Goal: Navigation & Orientation: Find specific page/section

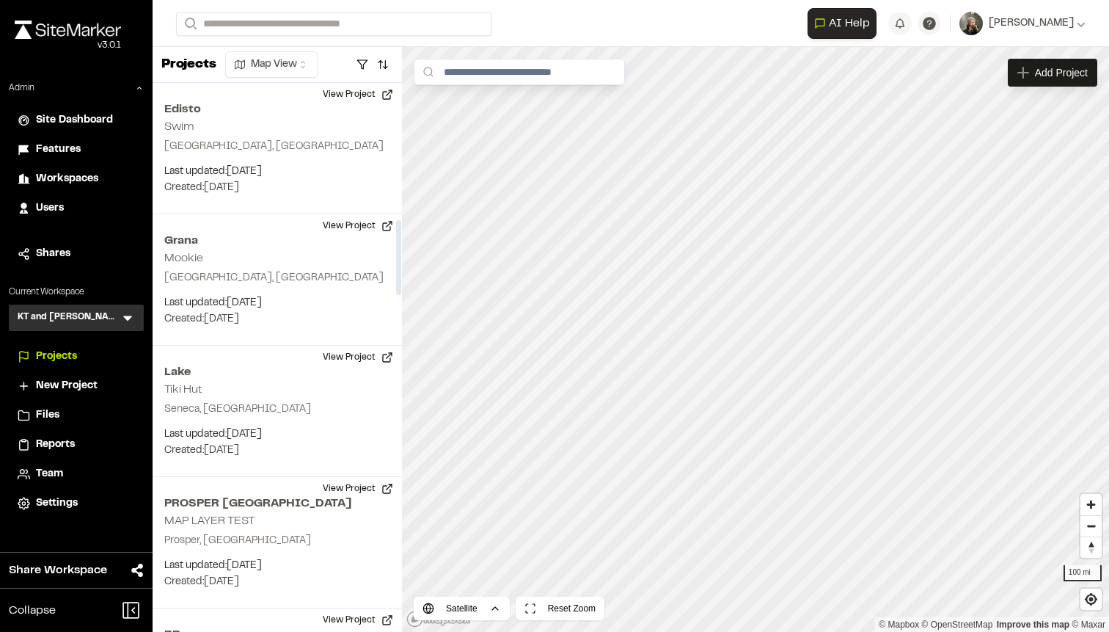
scroll to position [998, 0]
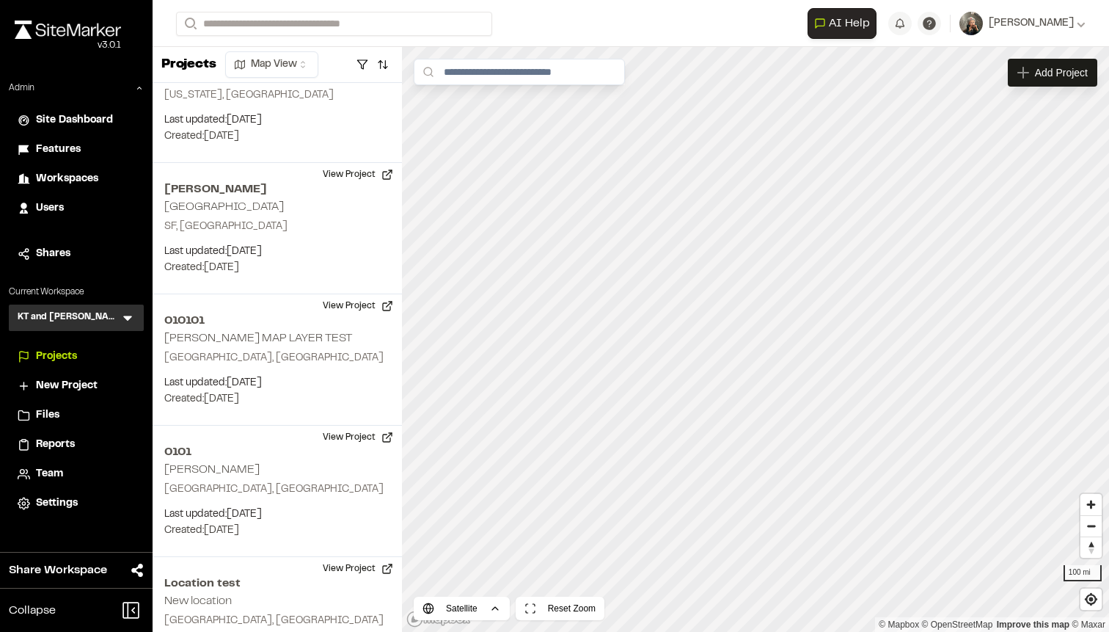
click at [126, 315] on icon at bounding box center [127, 317] width 15 height 15
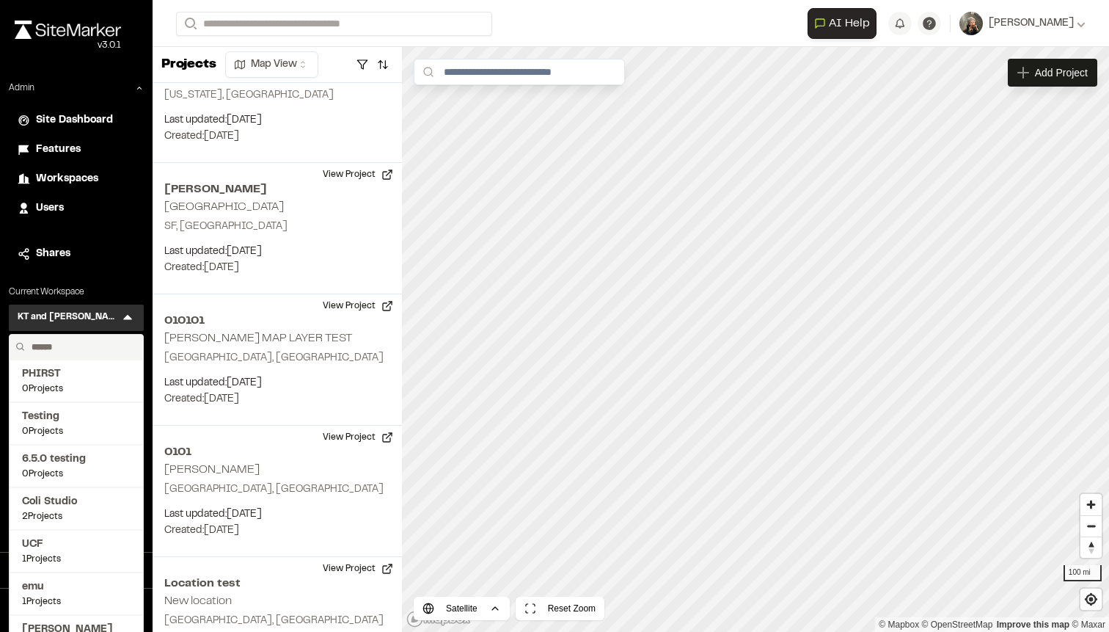
click at [98, 338] on input "text" at bounding box center [81, 346] width 111 height 25
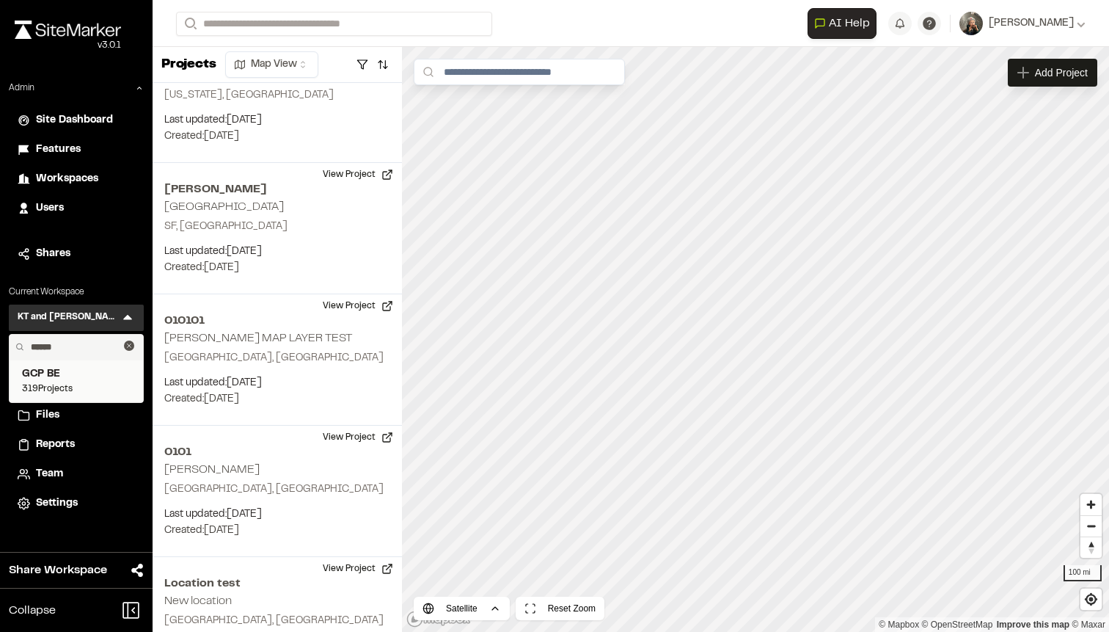
type input "******"
click at [69, 378] on span "GCP BE" at bounding box center [76, 374] width 109 height 16
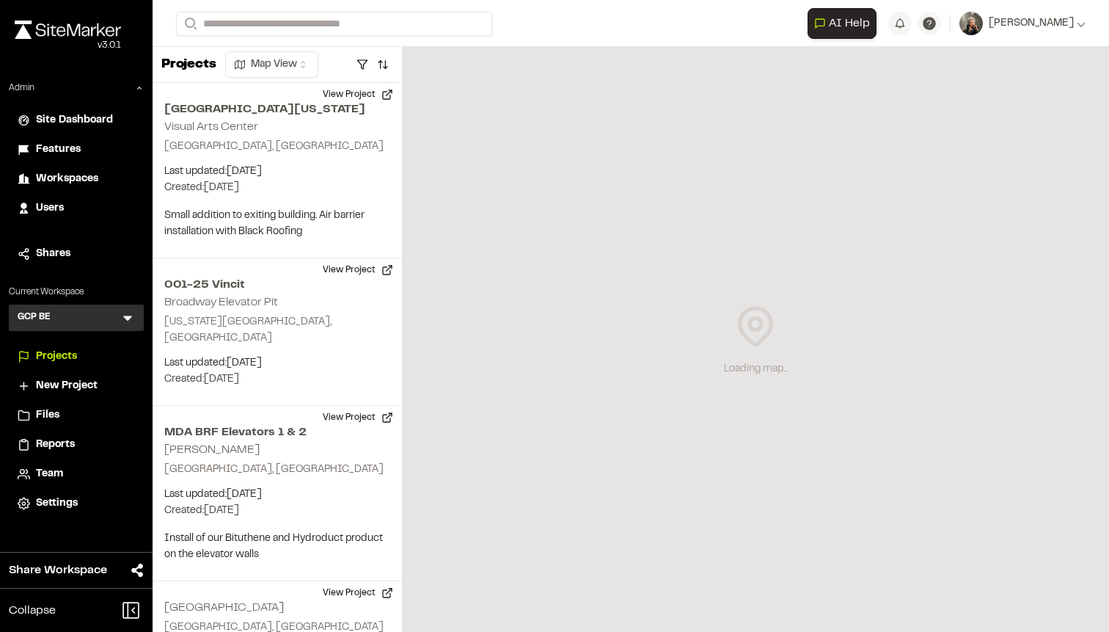
click at [76, 437] on div "Reports" at bounding box center [85, 444] width 99 height 16
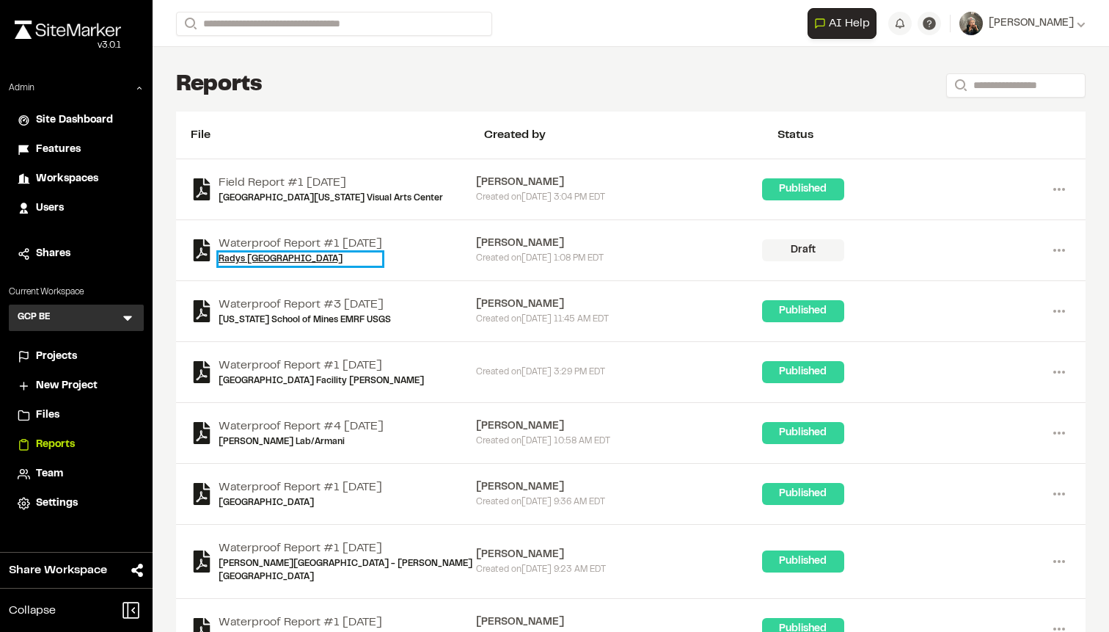
click at [293, 263] on link "Radys [GEOGRAPHIC_DATA]" at bounding box center [301, 258] width 164 height 13
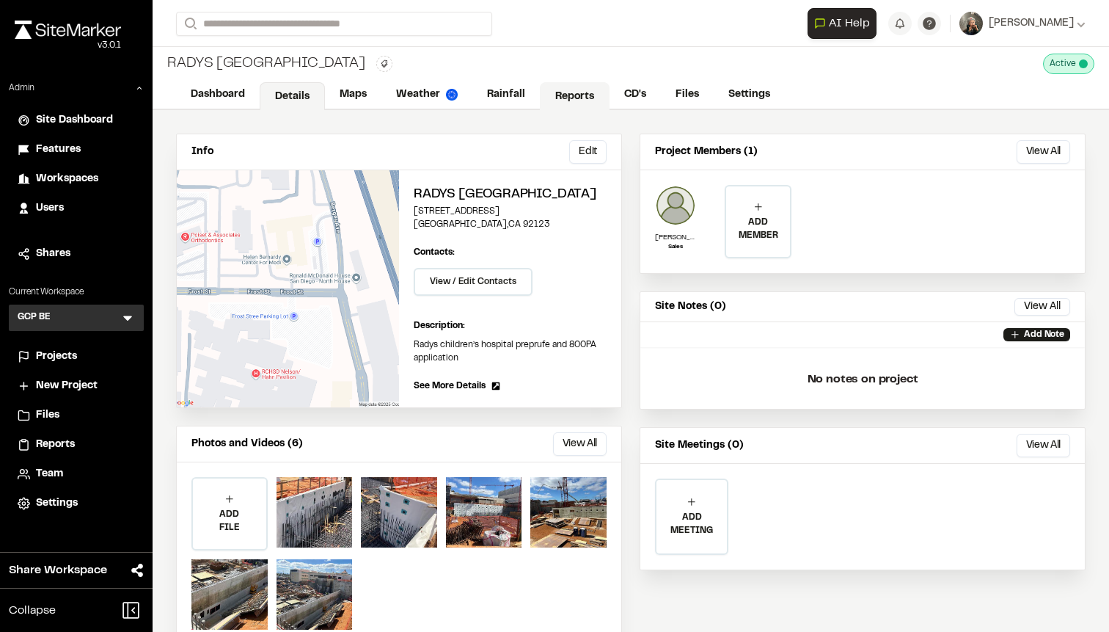
click at [557, 100] on link "Reports" at bounding box center [575, 96] width 70 height 28
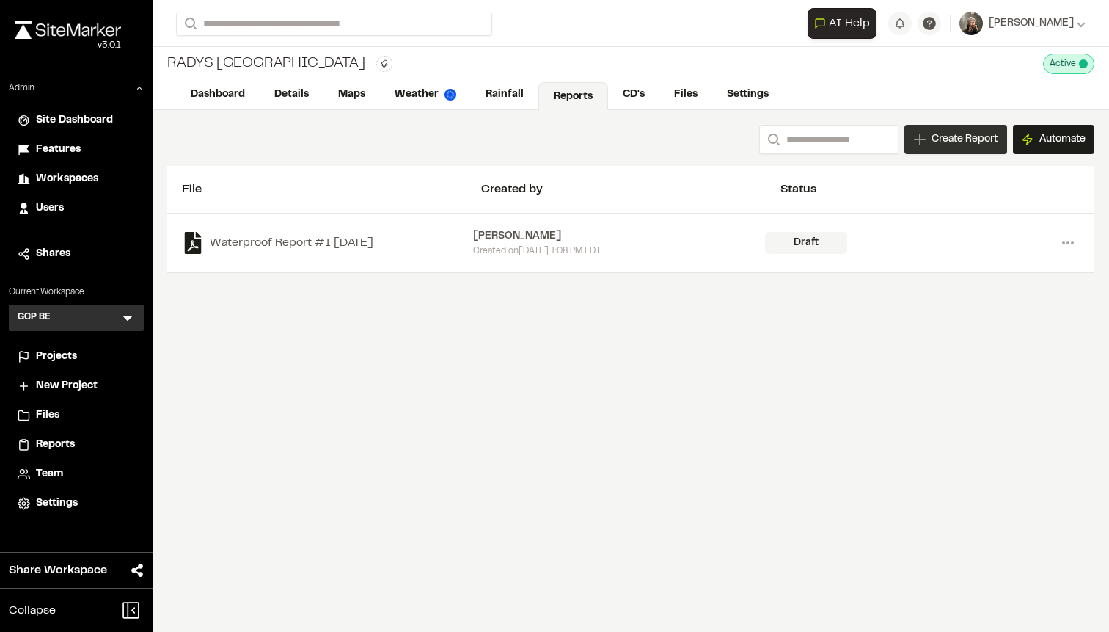
click at [932, 137] on span "Create Report" at bounding box center [965, 139] width 66 height 16
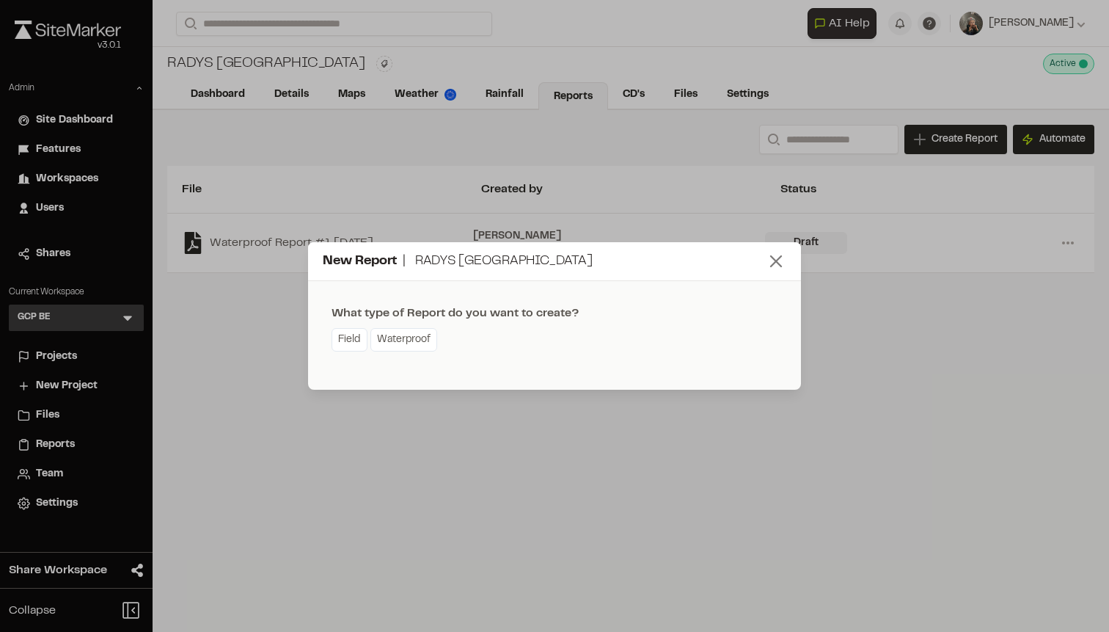
click at [776, 260] on line at bounding box center [776, 261] width 10 height 10
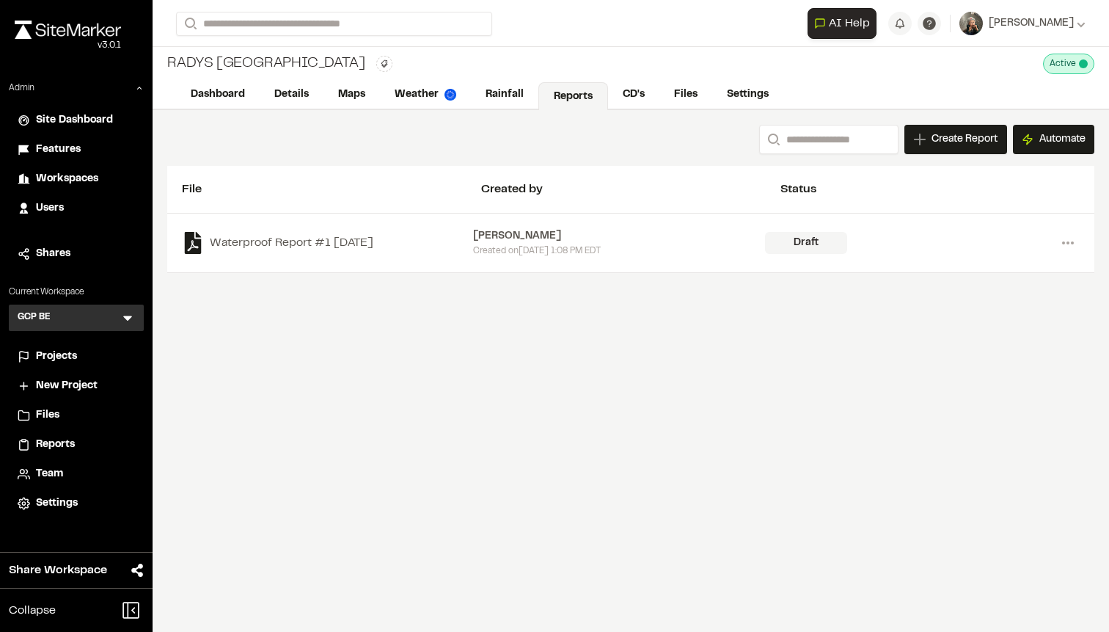
click at [125, 318] on icon at bounding box center [127, 318] width 9 height 5
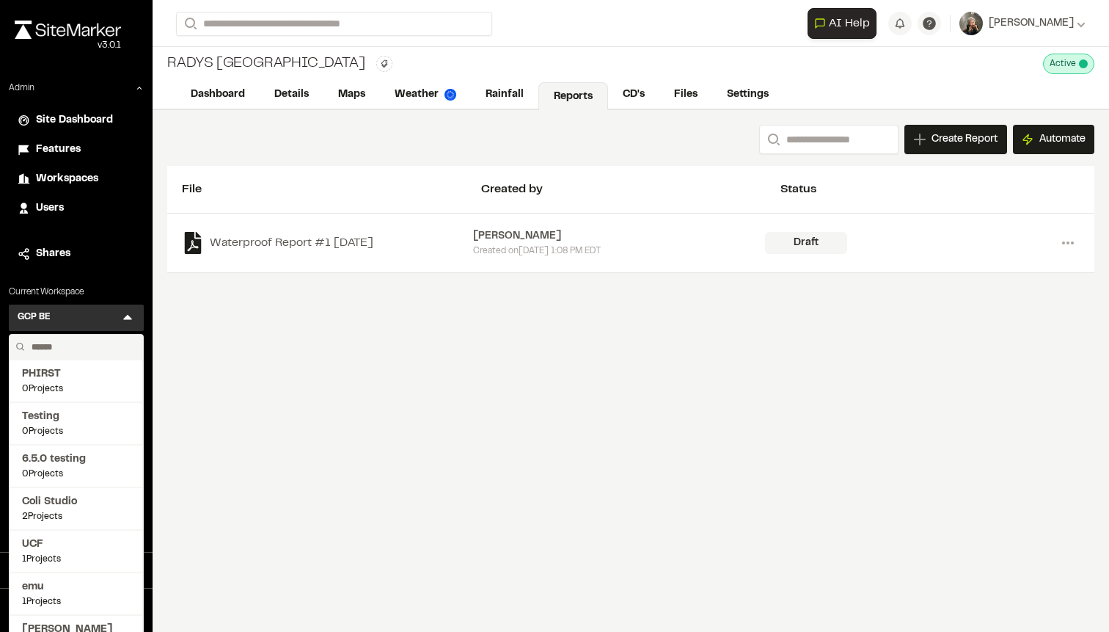
click at [100, 342] on input "text" at bounding box center [81, 346] width 111 height 25
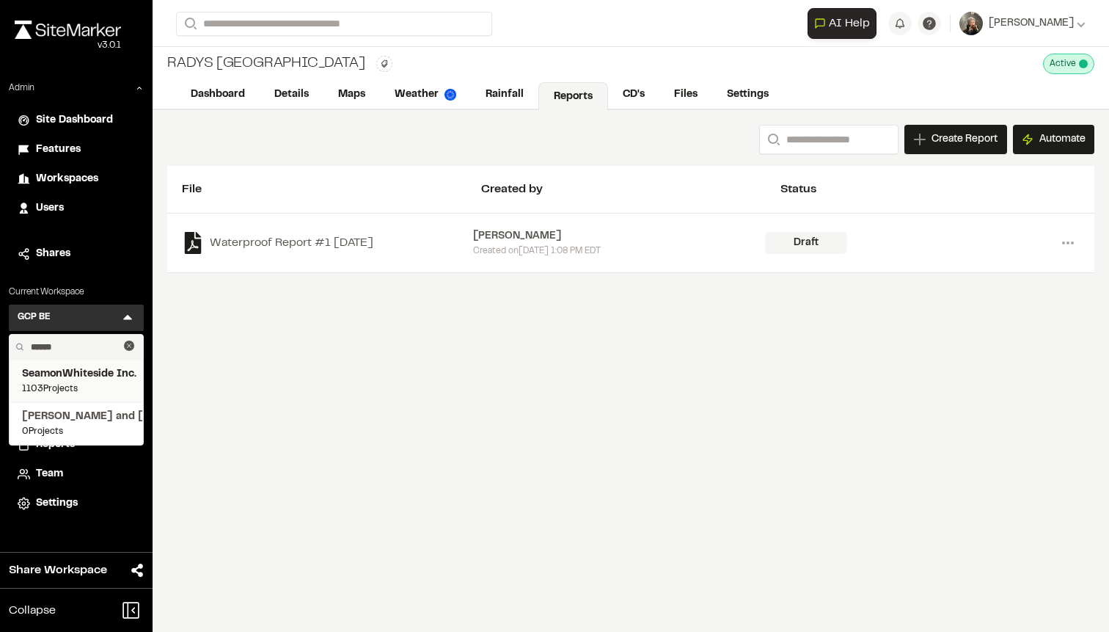
type input "******"
click at [81, 375] on span "SeamonWhiteside Inc." at bounding box center [76, 374] width 109 height 16
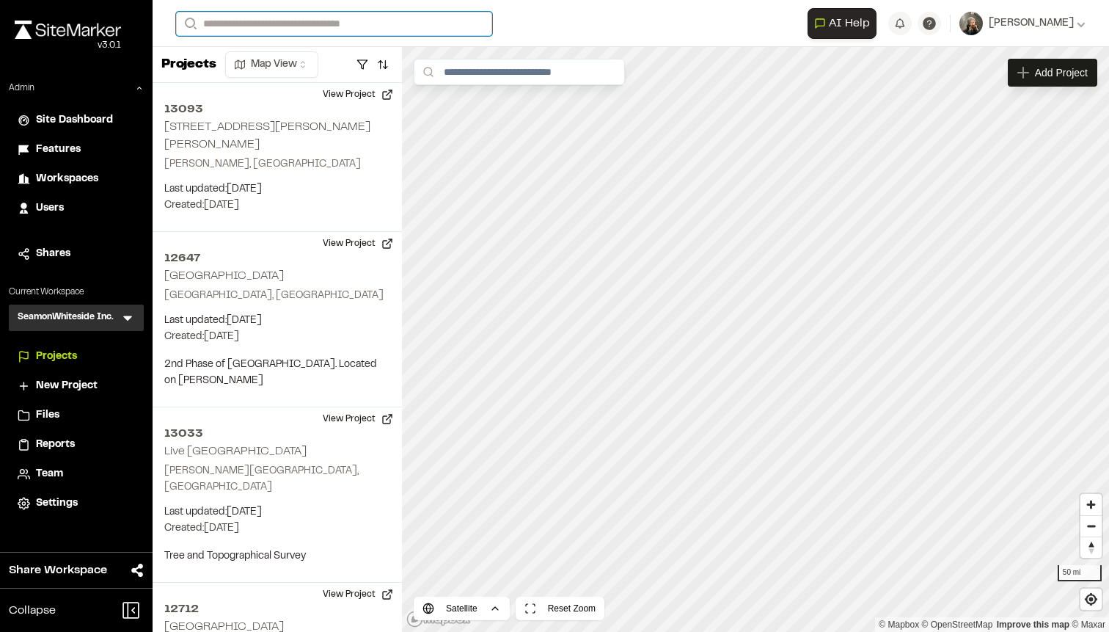
click at [329, 25] on input "Search" at bounding box center [334, 24] width 316 height 24
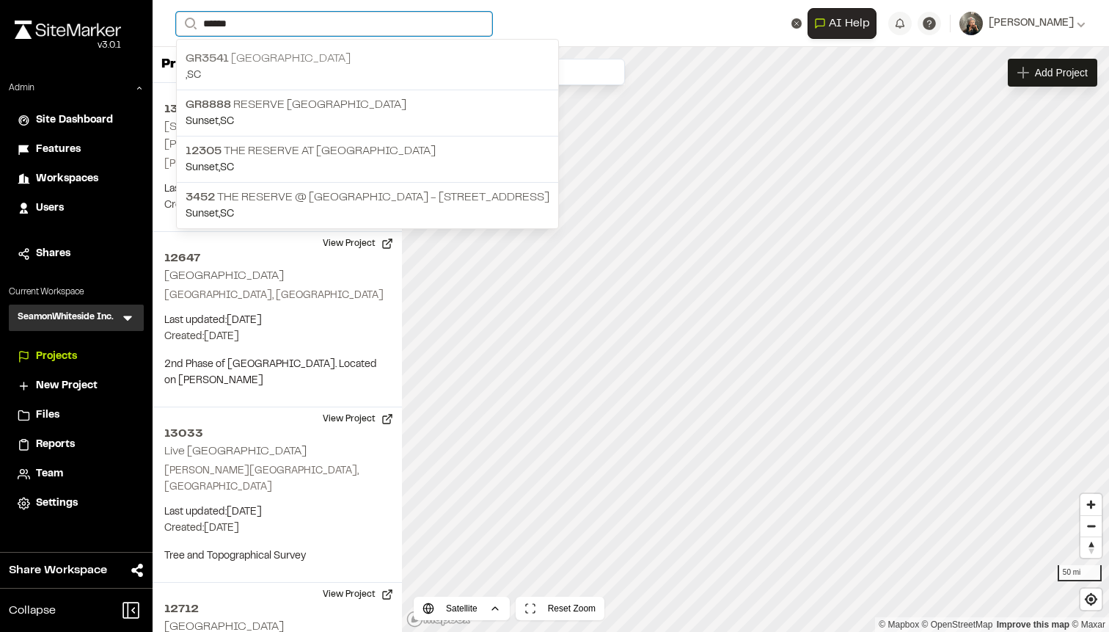
type input "******"
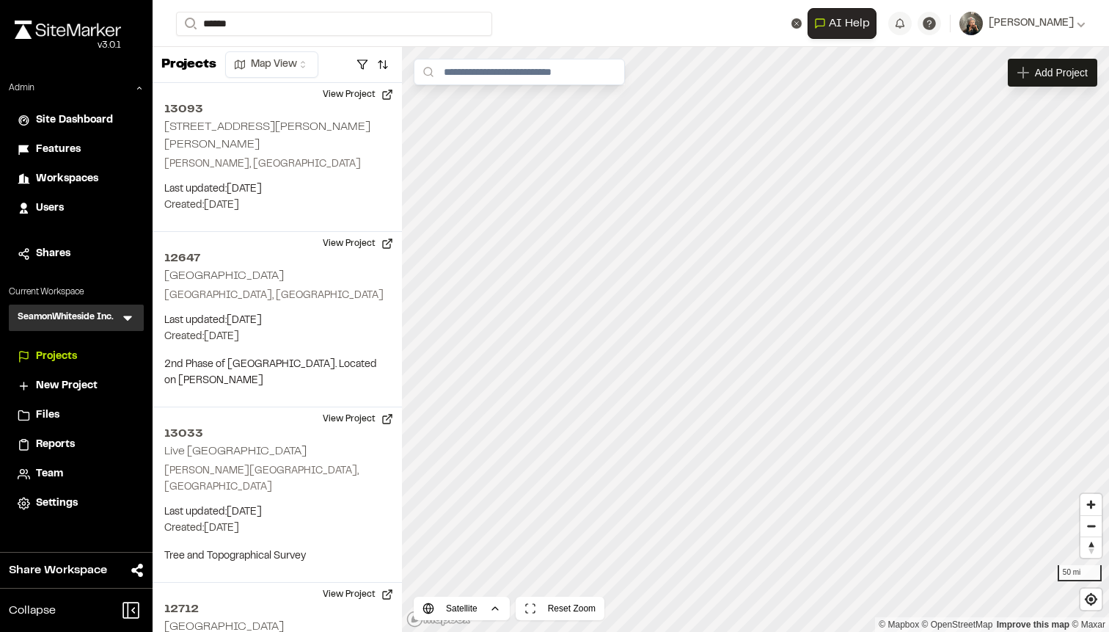
click at [323, 57] on p "GR3541 [GEOGRAPHIC_DATA]" at bounding box center [368, 59] width 364 height 18
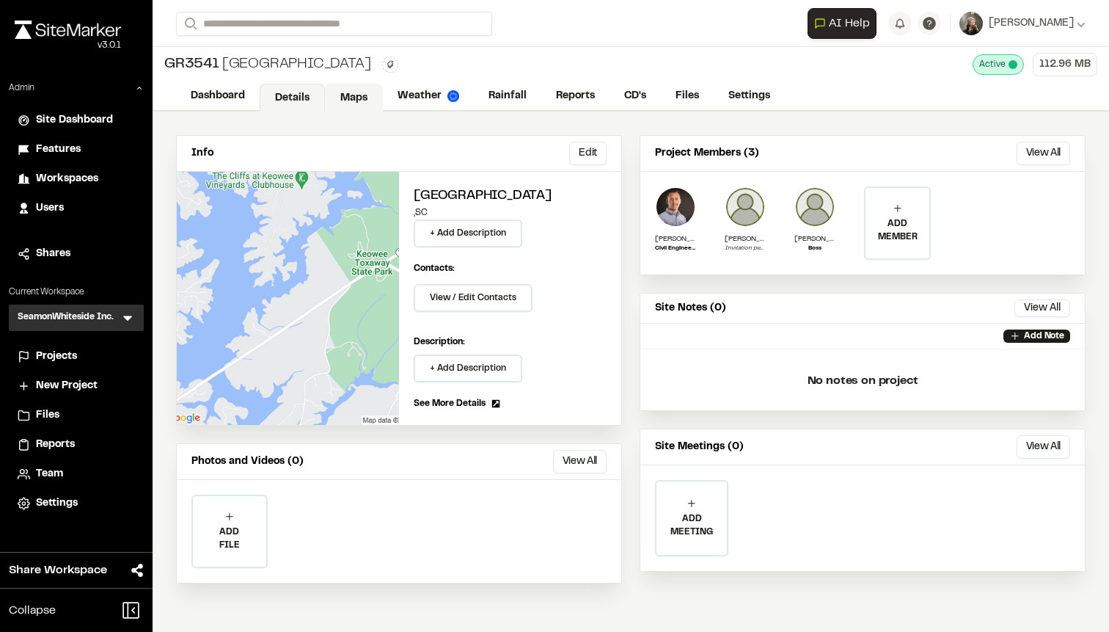
click at [348, 106] on link "Maps" at bounding box center [354, 98] width 58 height 28
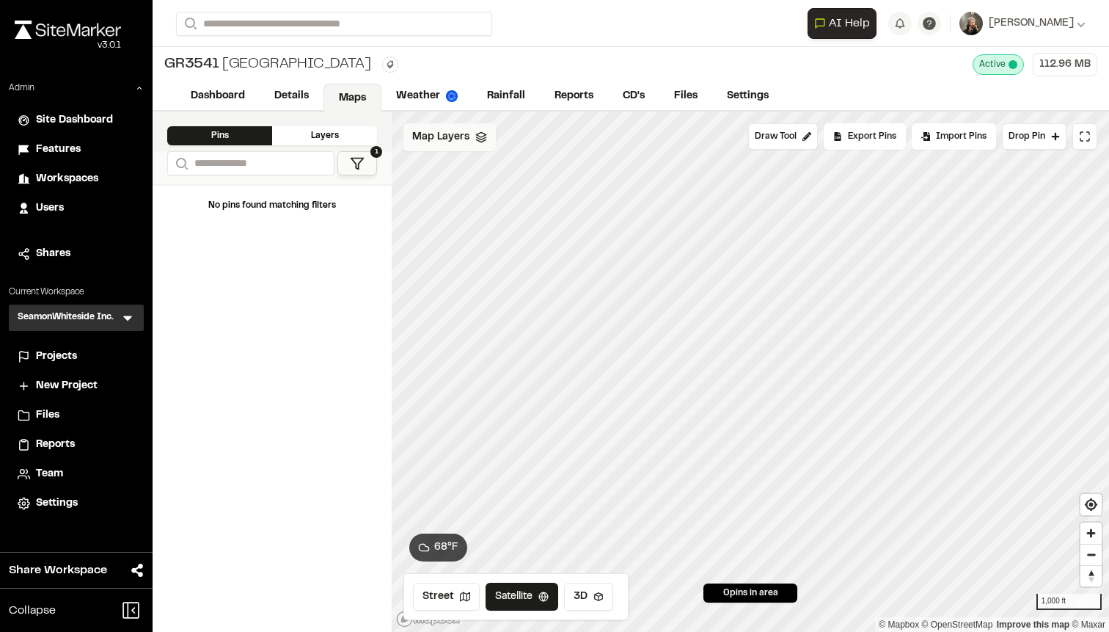
click at [436, 138] on span "Map Layers" at bounding box center [440, 137] width 57 height 16
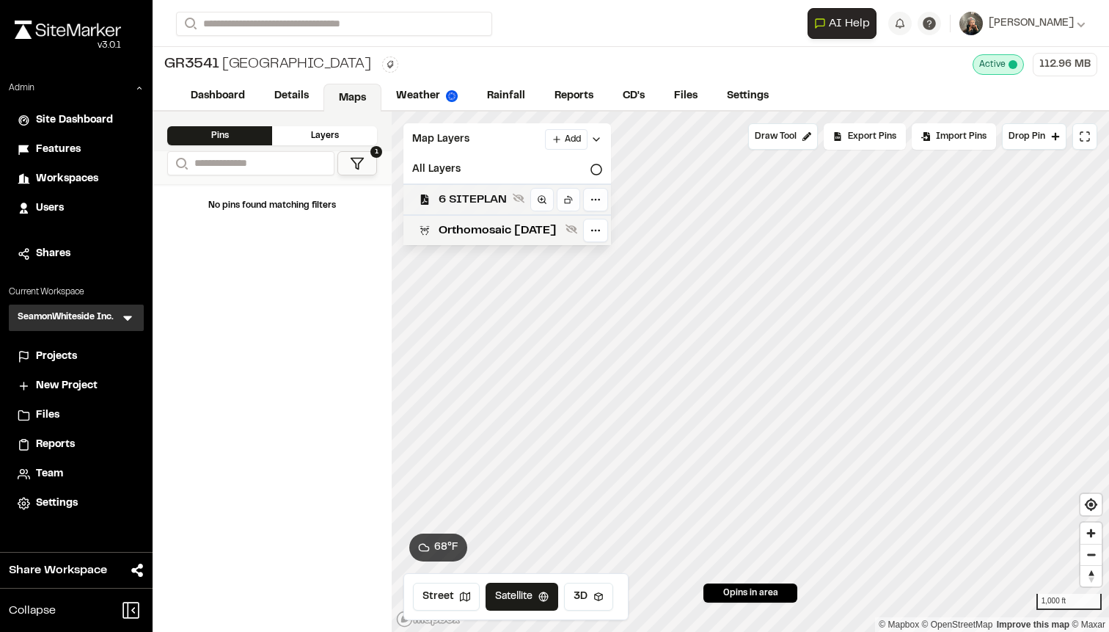
click at [472, 205] on span "6 SITEPLAN" at bounding box center [473, 200] width 68 height 18
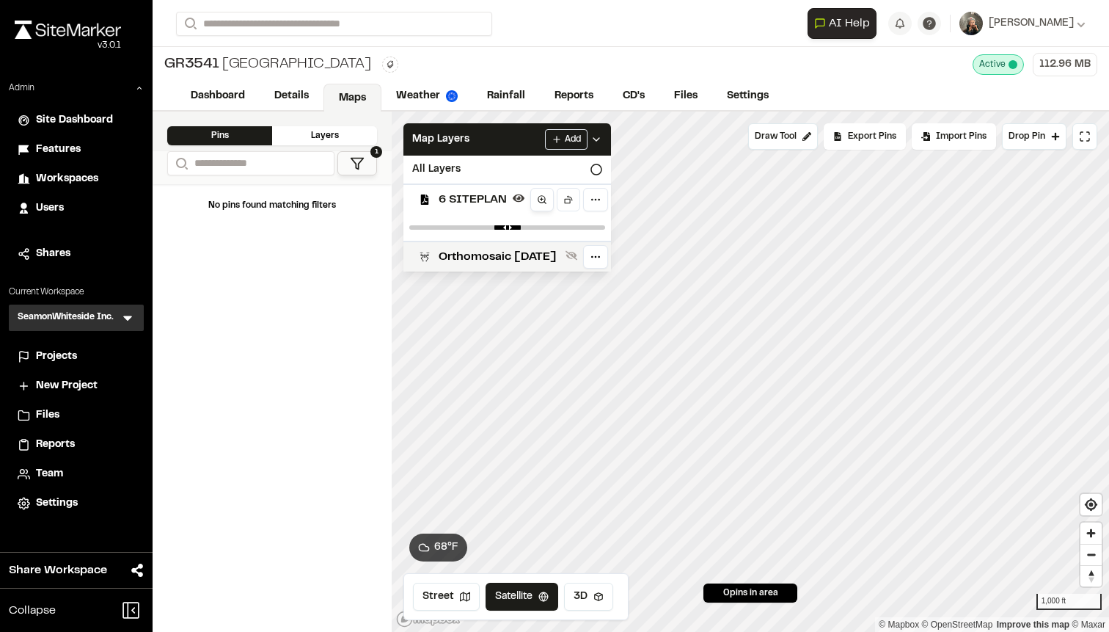
click at [554, 205] on link at bounding box center [541, 199] width 23 height 23
click at [616, 201] on html "Close sidebar v 3.0.1 Admin Site Dashboard Features Workspaces Users Shares Cur…" at bounding box center [554, 316] width 1109 height 632
click at [569, 259] on div "Download" at bounding box center [564, 261] width 122 height 25
click at [304, 86] on html "Close sidebar v 3.0.1 Admin Site Dashboard Features Workspaces Users Shares Cur…" at bounding box center [554, 316] width 1109 height 632
click at [300, 94] on link "Details" at bounding box center [292, 98] width 65 height 28
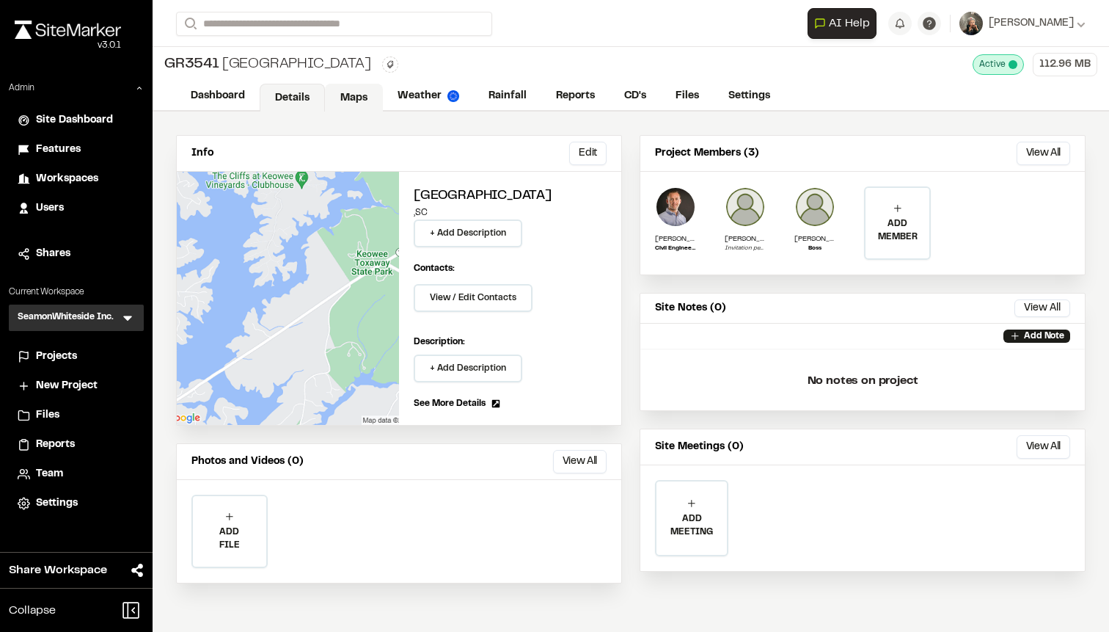
click at [362, 94] on link "Maps" at bounding box center [354, 98] width 58 height 28
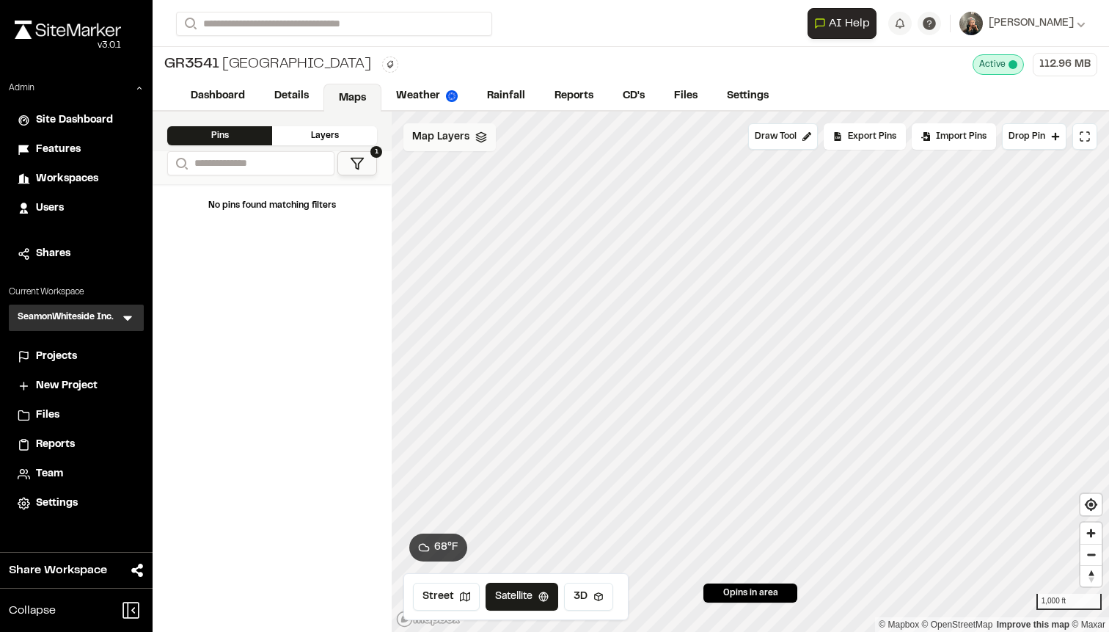
click at [472, 141] on div "Map Layers" at bounding box center [449, 137] width 92 height 28
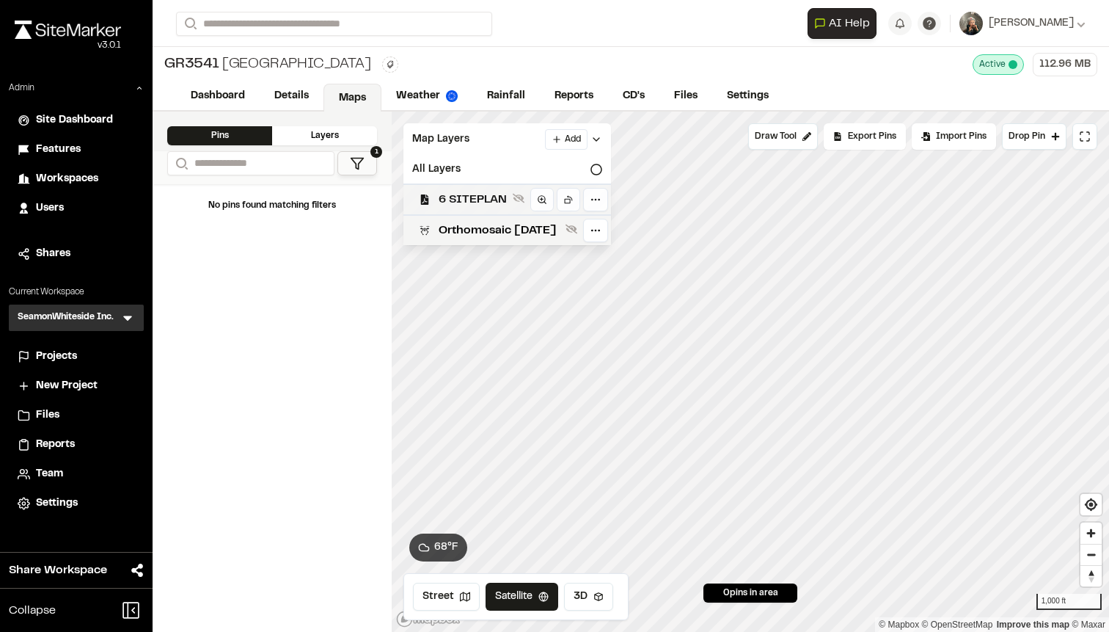
click at [491, 209] on div "6 SITEPLAN" at bounding box center [501, 198] width 219 height 31
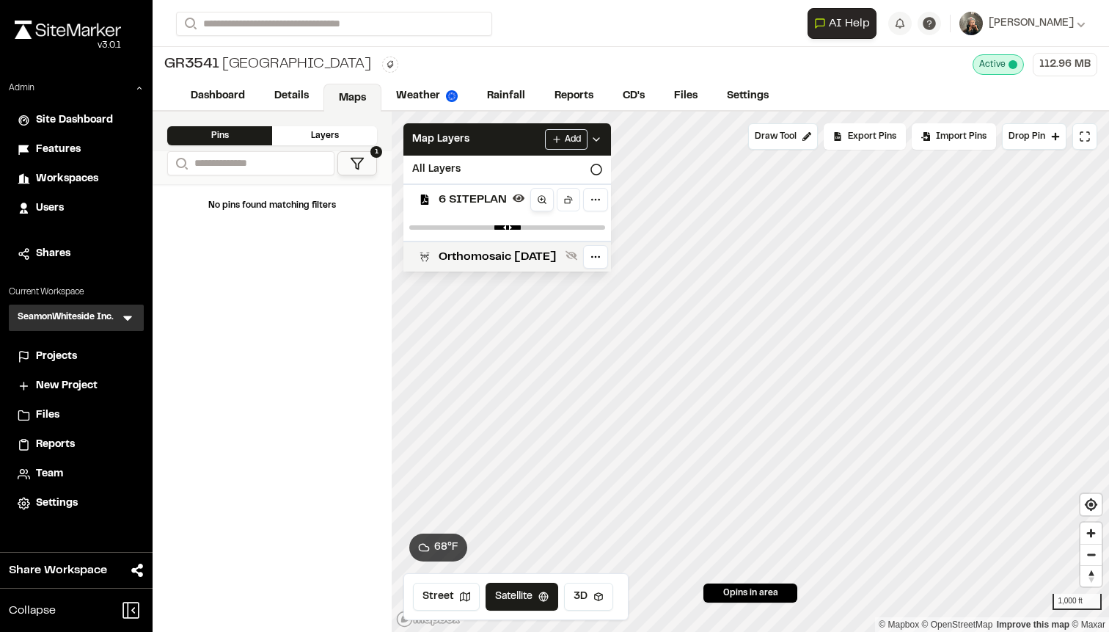
click at [545, 197] on circle at bounding box center [541, 199] width 7 height 7
click at [530, 136] on div "Map Layers Add" at bounding box center [507, 139] width 208 height 32
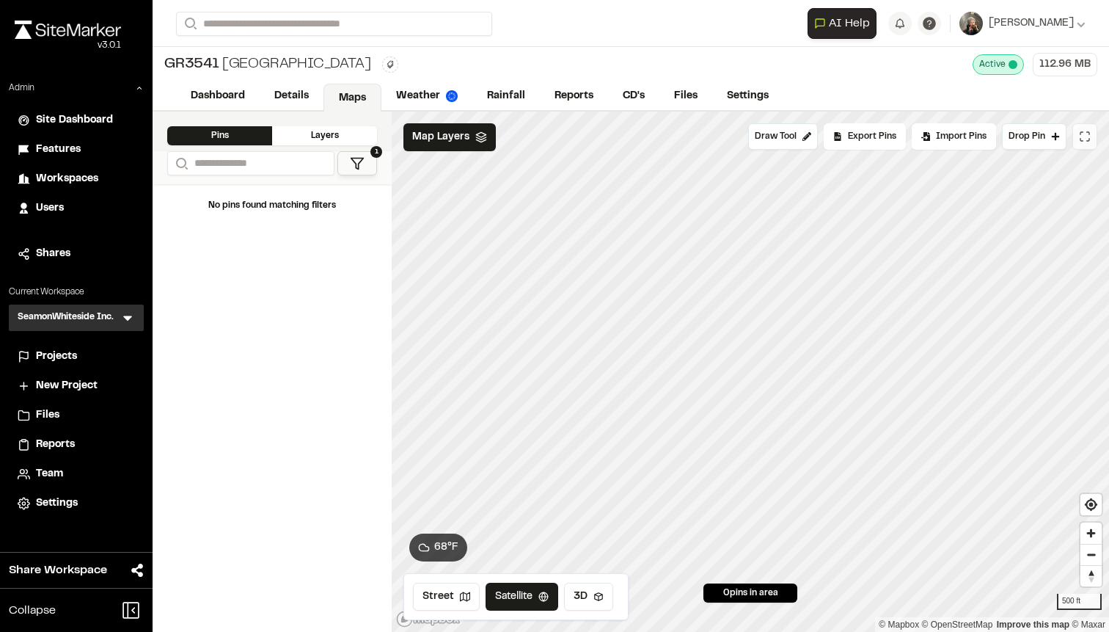
click at [1088, 146] on button at bounding box center [1084, 136] width 25 height 26
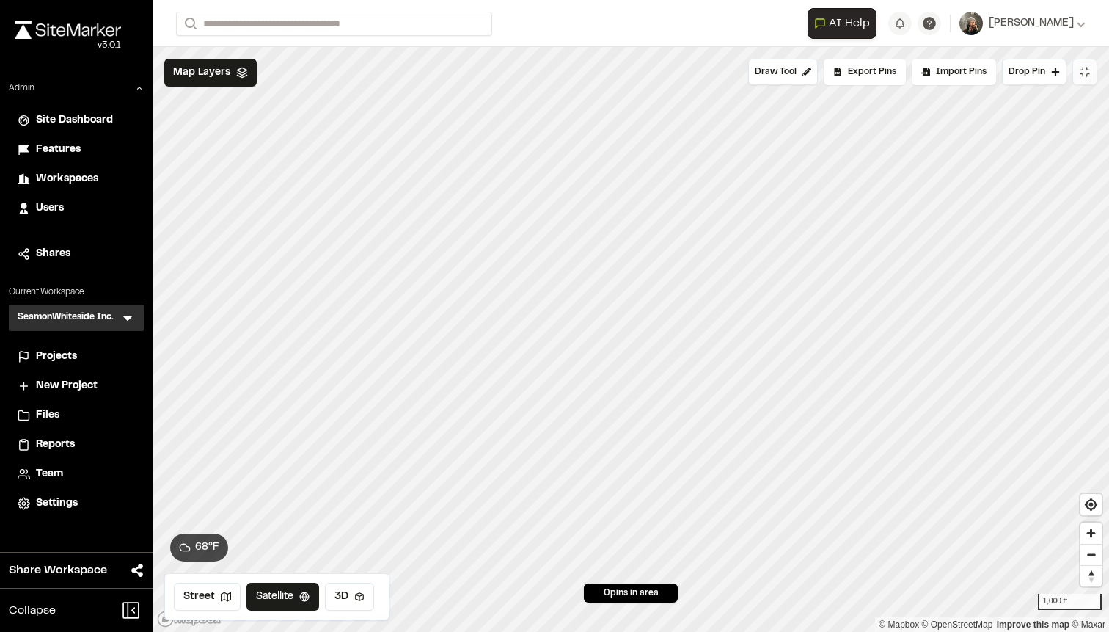
click at [1081, 76] on icon at bounding box center [1085, 72] width 12 height 12
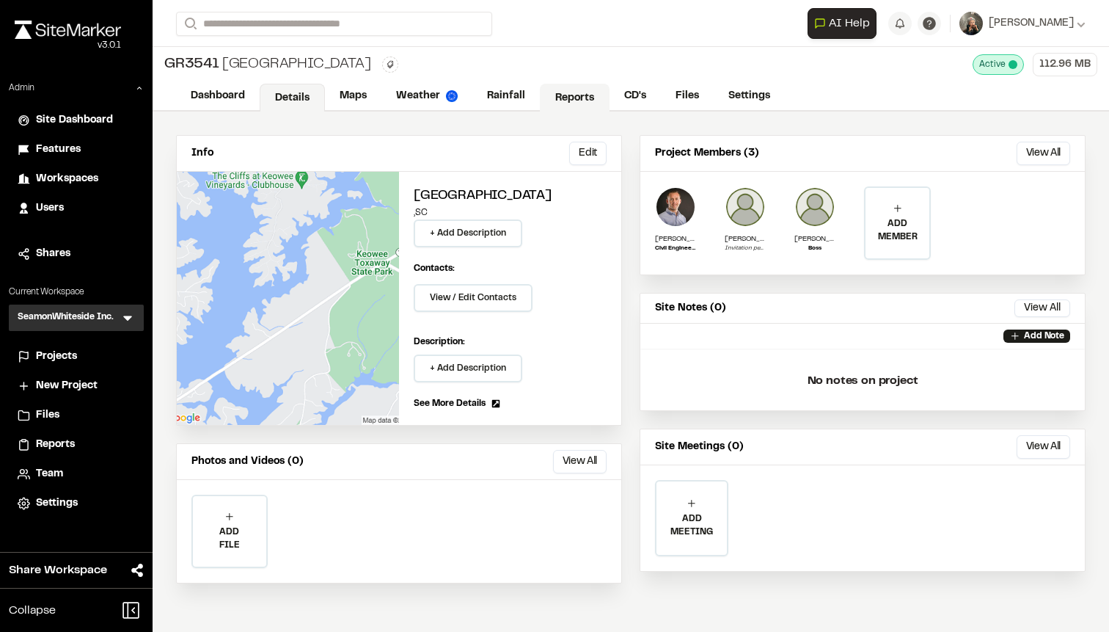
click at [574, 91] on link "Reports" at bounding box center [575, 98] width 70 height 28
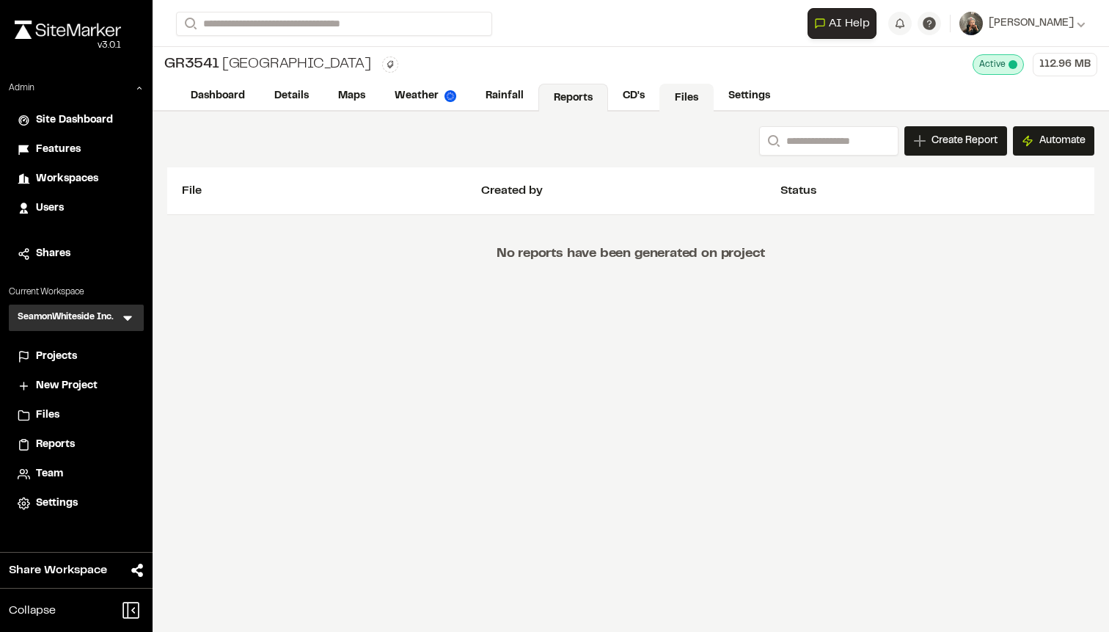
click at [684, 91] on link "Files" at bounding box center [686, 98] width 54 height 28
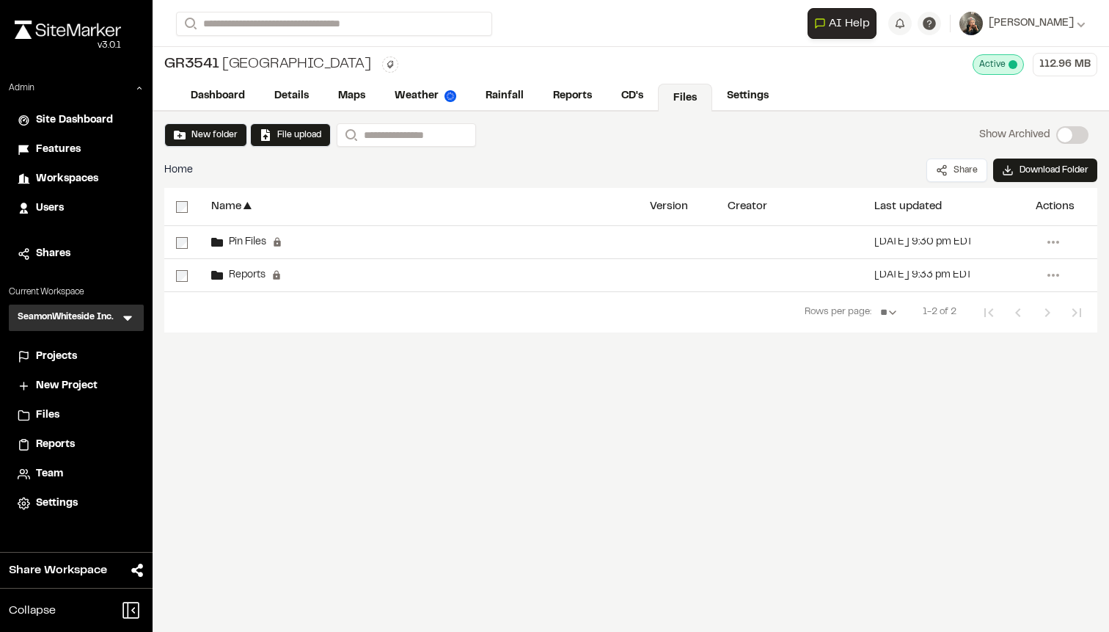
click at [126, 315] on icon at bounding box center [127, 317] width 15 height 15
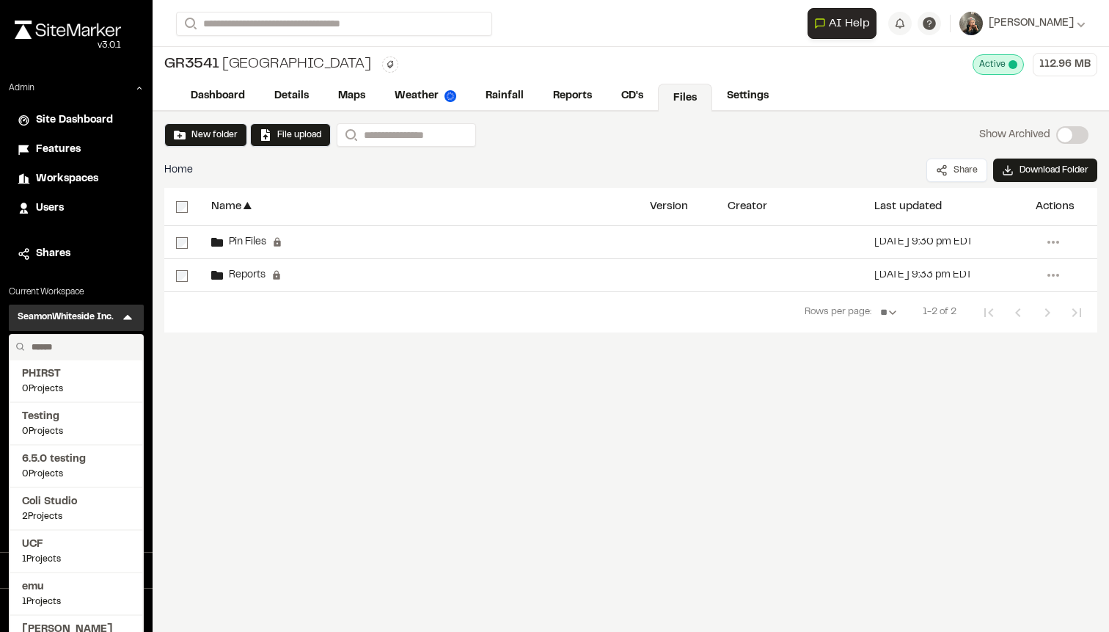
click at [81, 340] on input "text" at bounding box center [81, 346] width 111 height 25
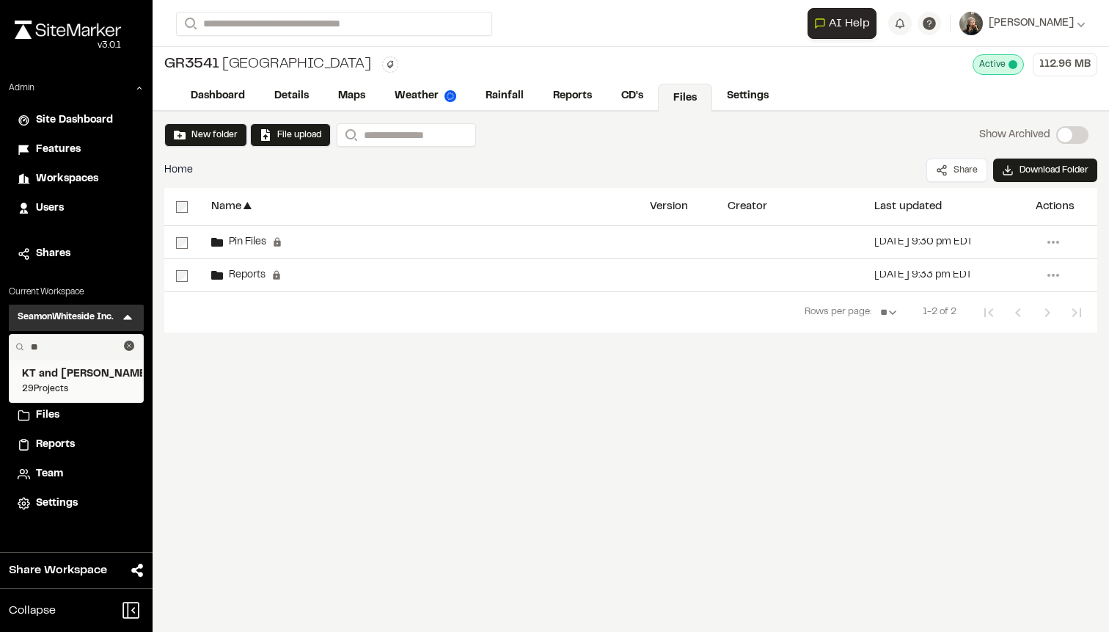
type input "**"
click at [56, 376] on span "KT and [PERSON_NAME]" at bounding box center [76, 374] width 109 height 16
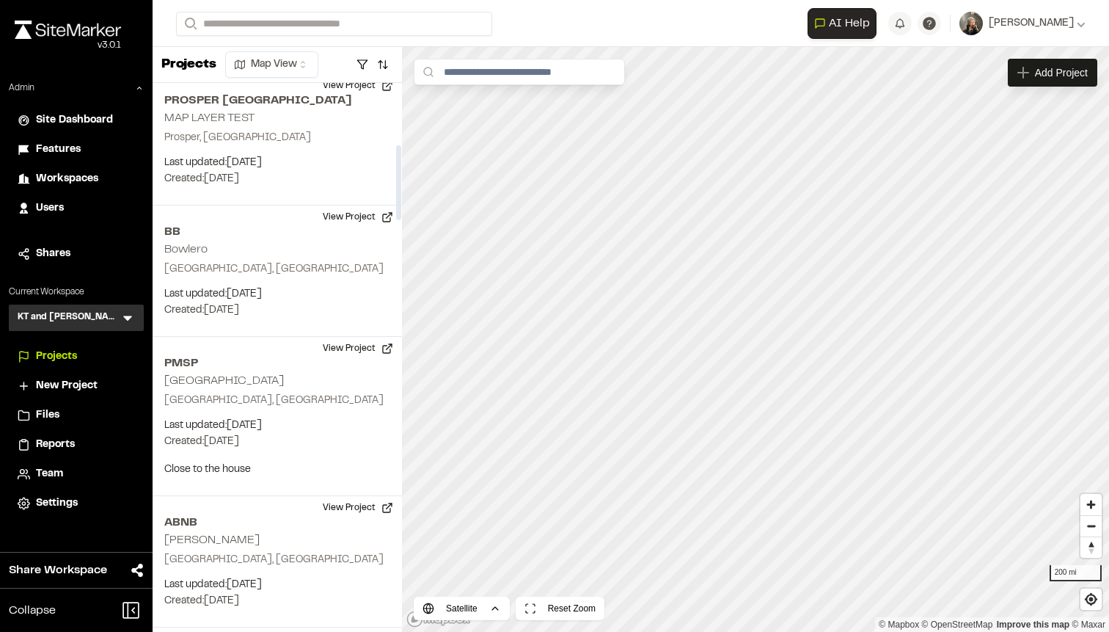
scroll to position [496, 0]
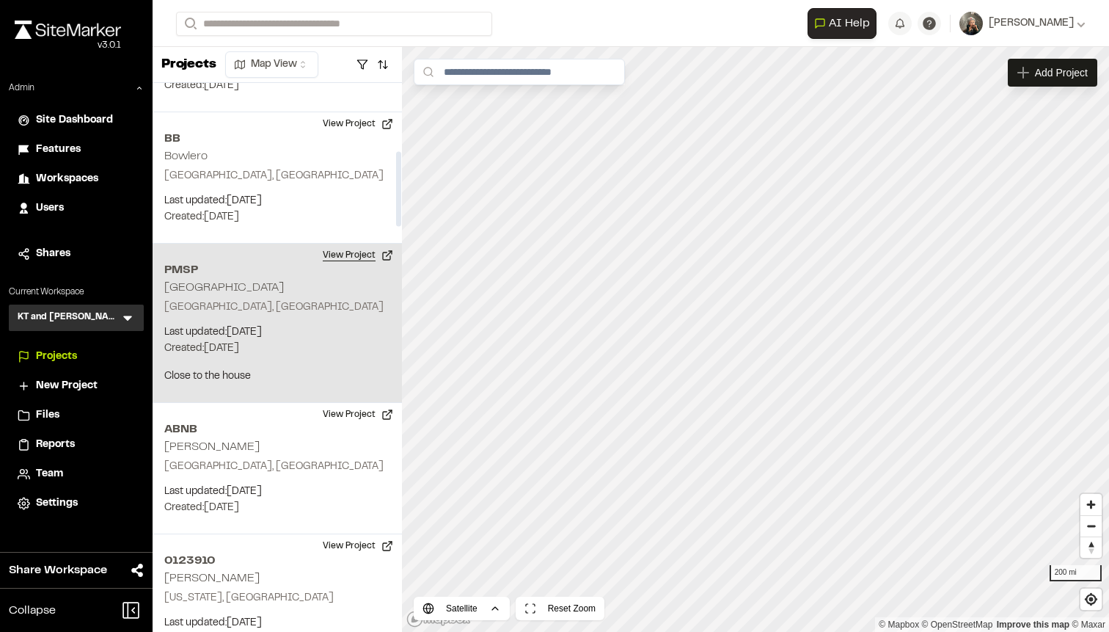
click at [363, 252] on button "View Project" at bounding box center [358, 255] width 88 height 23
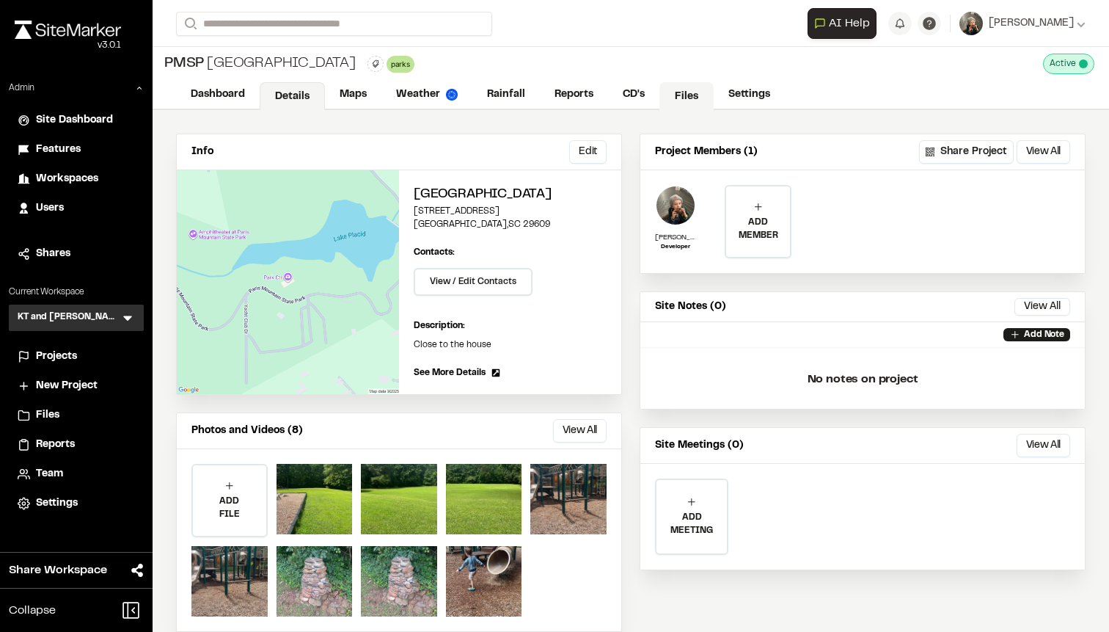
click at [666, 96] on link "Files" at bounding box center [686, 96] width 54 height 28
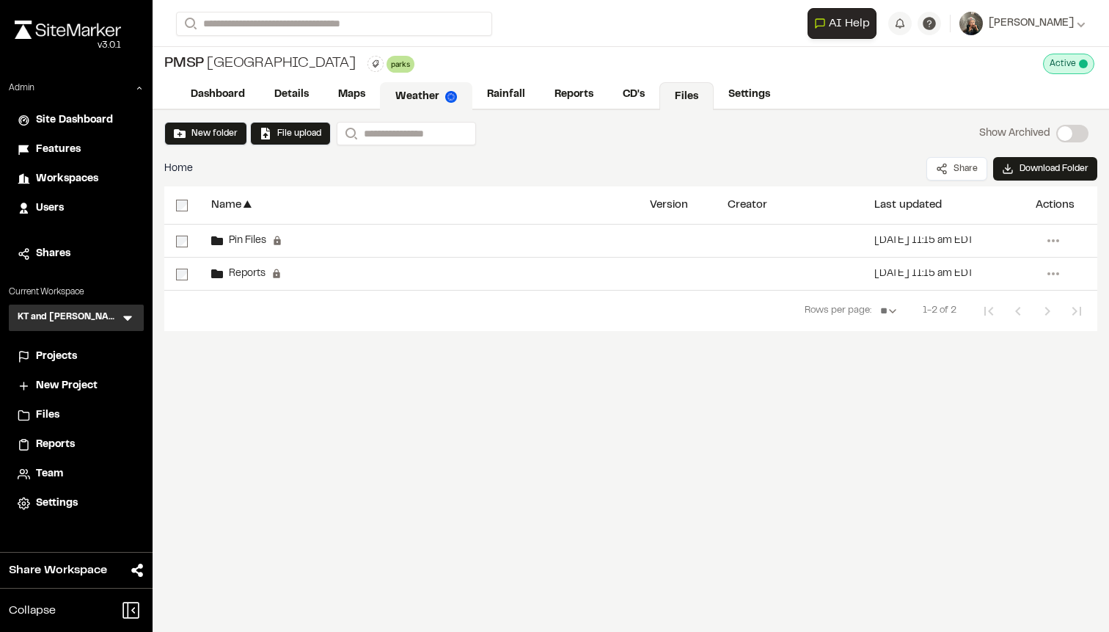
click at [412, 92] on link "Weather" at bounding box center [426, 96] width 92 height 28
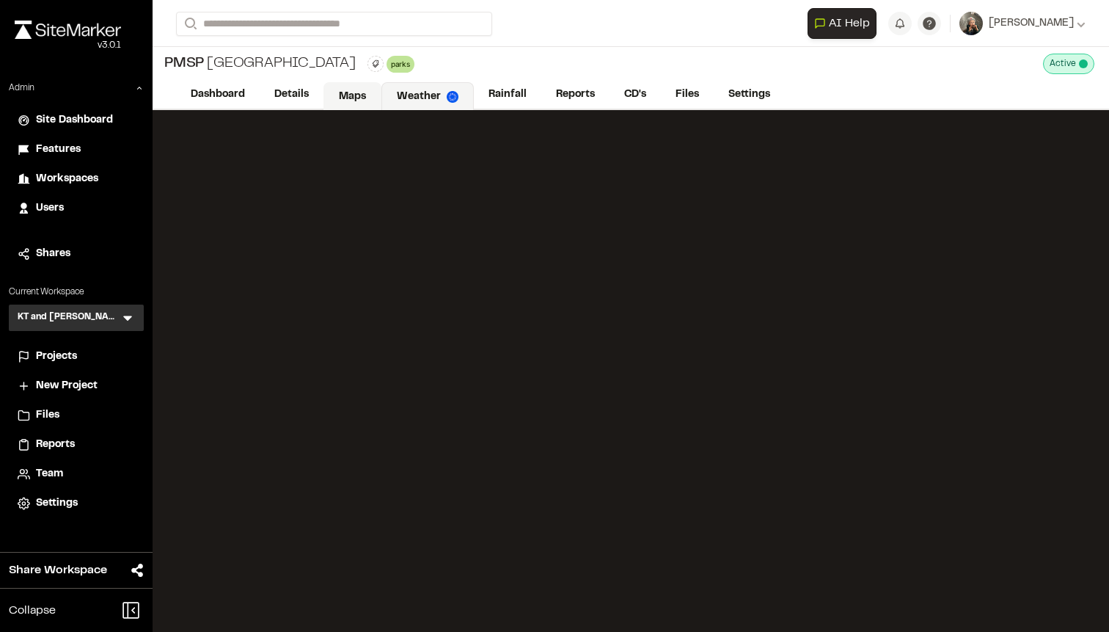
click at [354, 92] on link "Maps" at bounding box center [352, 96] width 58 height 28
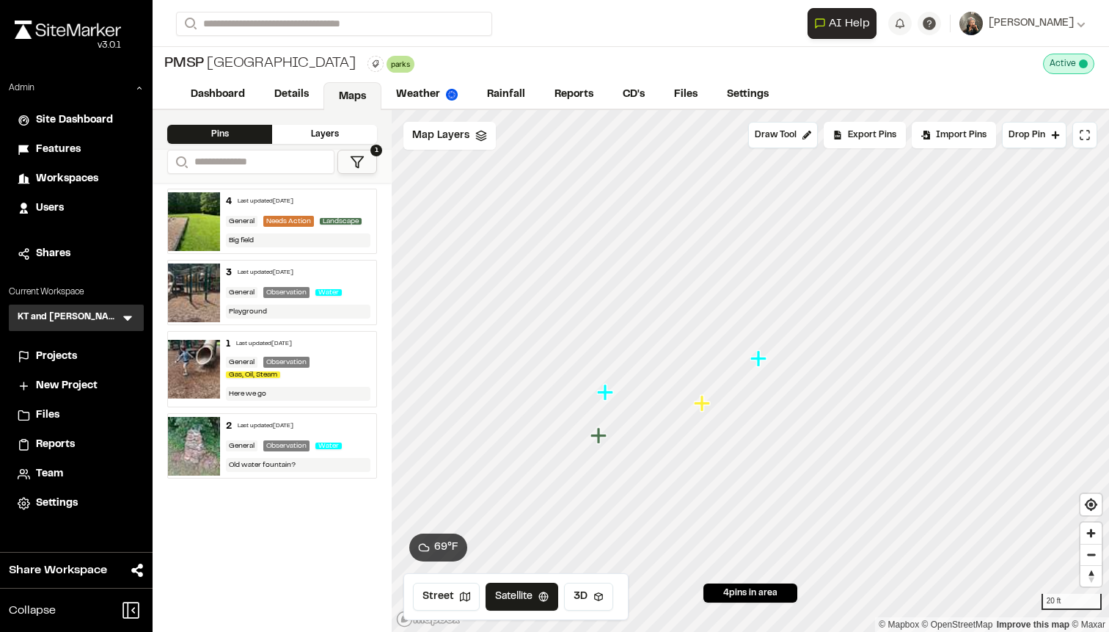
click at [601, 390] on icon "Map marker" at bounding box center [605, 392] width 16 height 16
click at [909, 339] on icon "Map marker" at bounding box center [903, 336] width 19 height 19
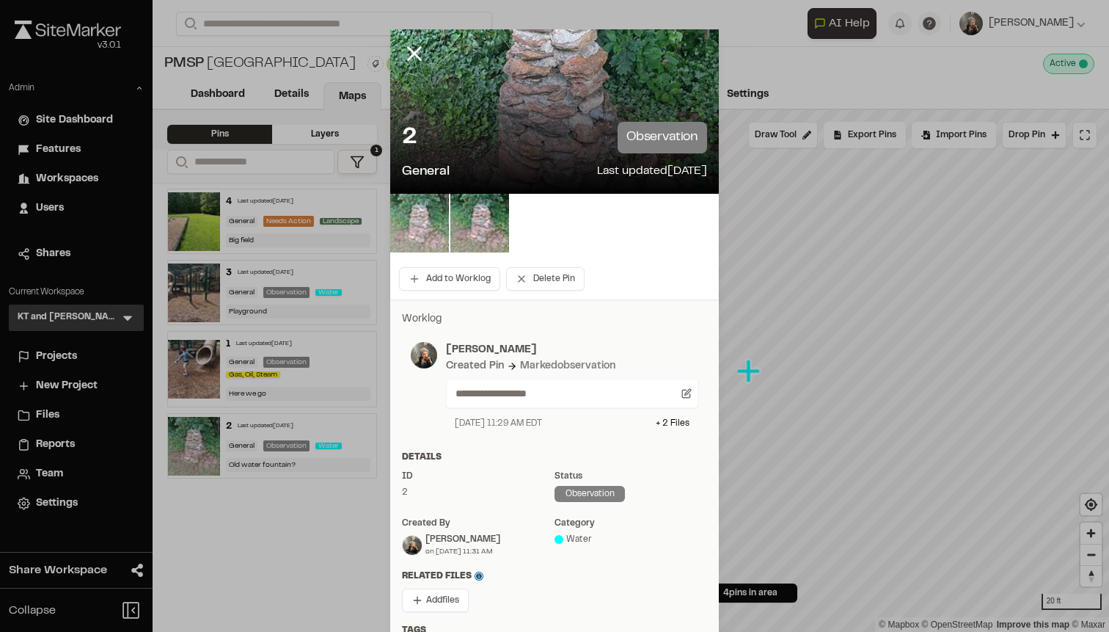
click at [423, 223] on img at bounding box center [419, 223] width 59 height 59
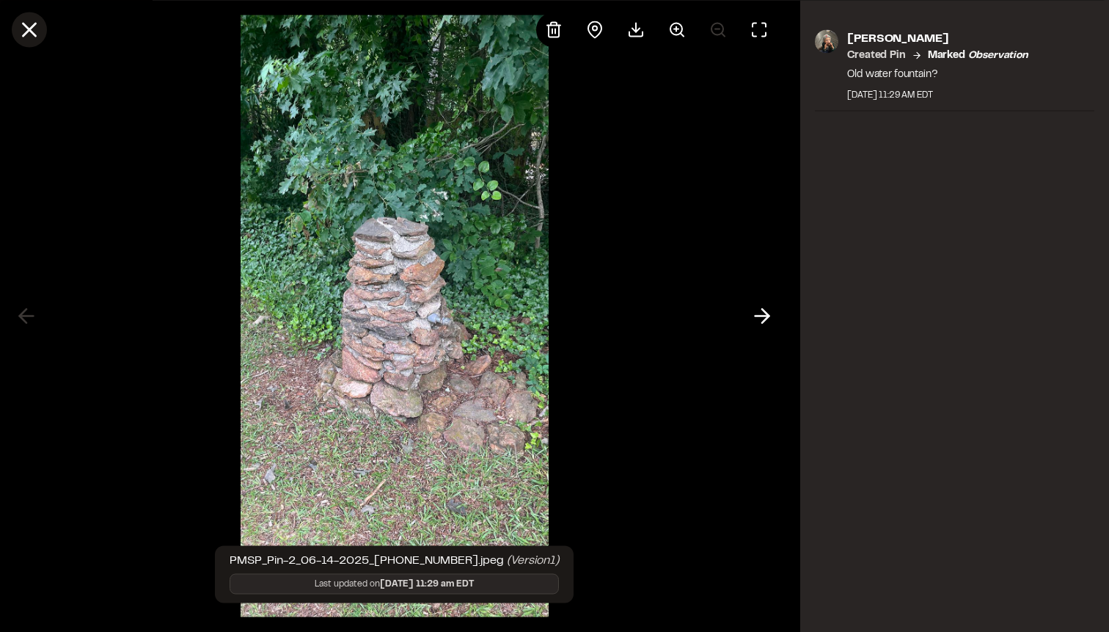
click at [40, 33] on icon at bounding box center [29, 29] width 25 height 25
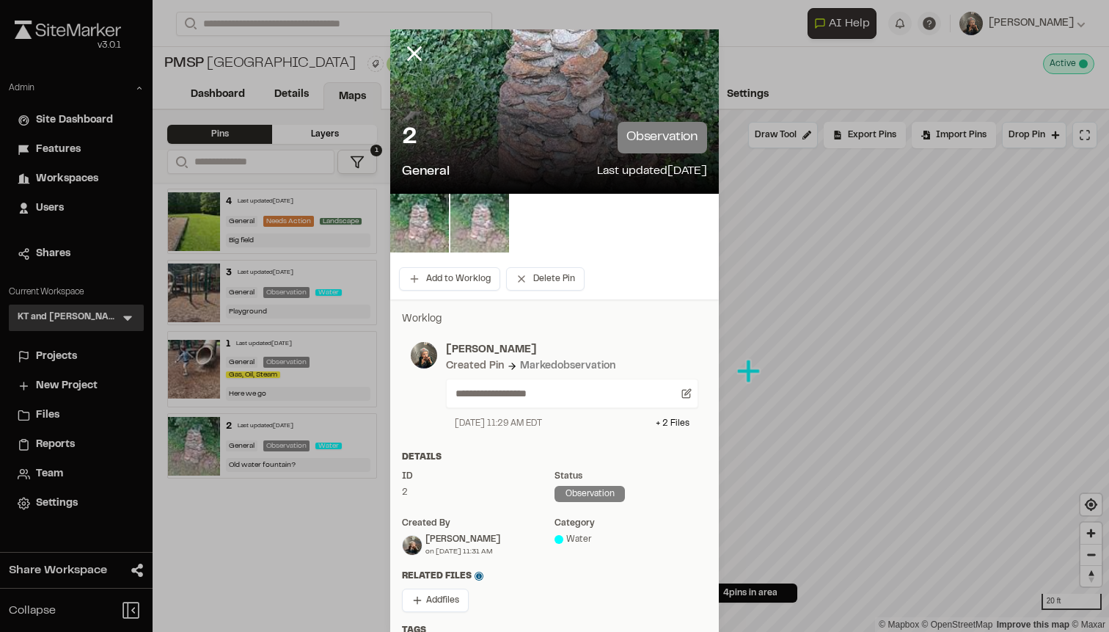
click at [461, 202] on img at bounding box center [479, 223] width 59 height 59
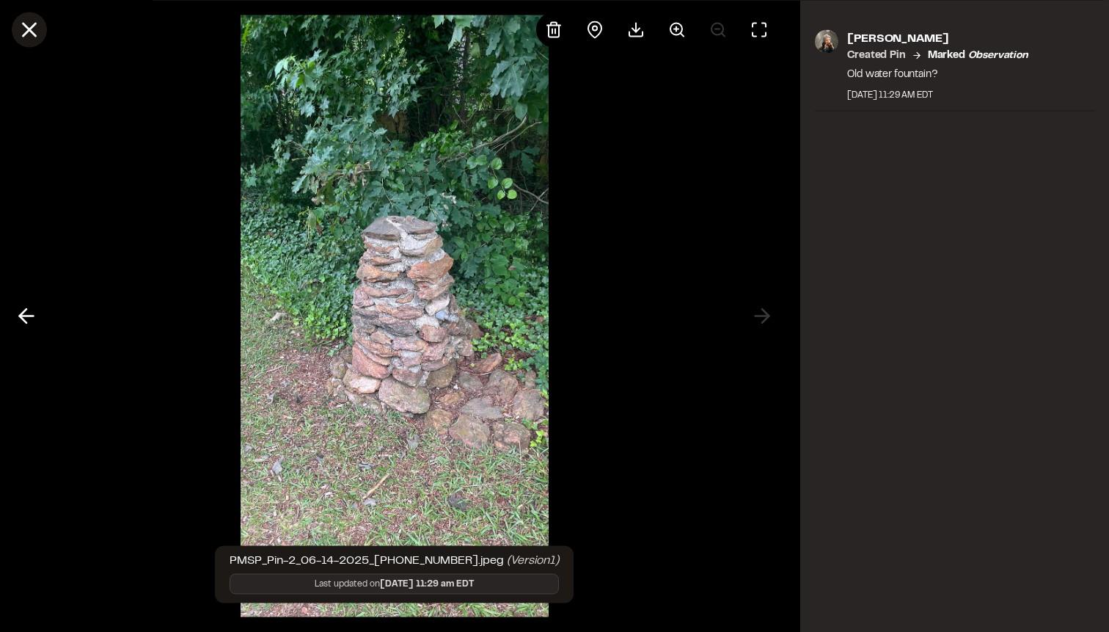
click at [45, 31] on button at bounding box center [29, 29] width 35 height 35
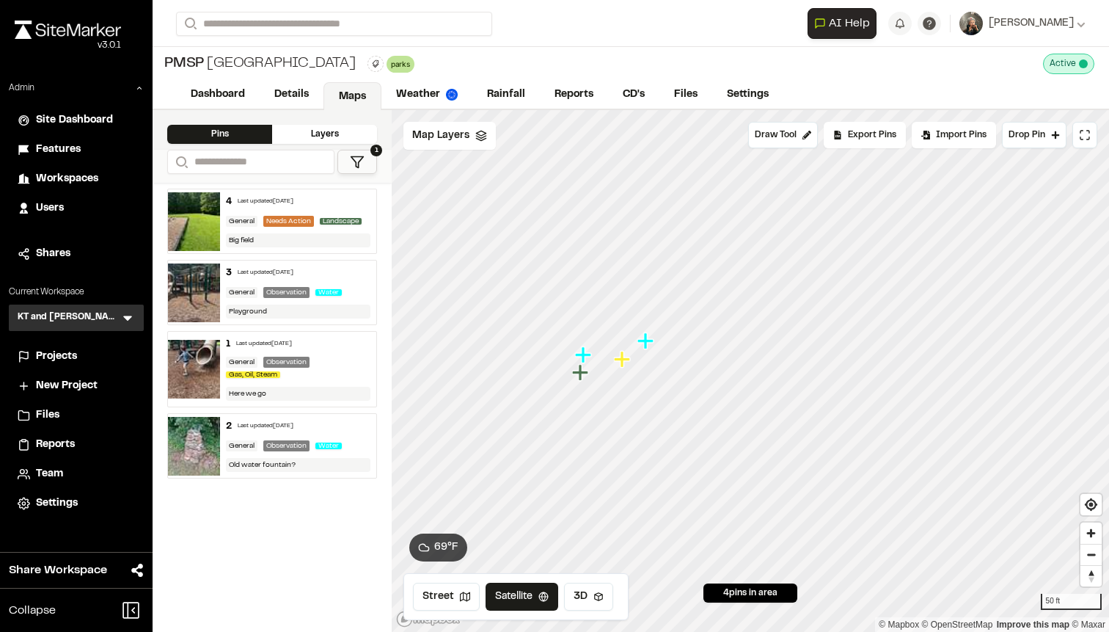
click at [194, 294] on img at bounding box center [194, 292] width 52 height 59
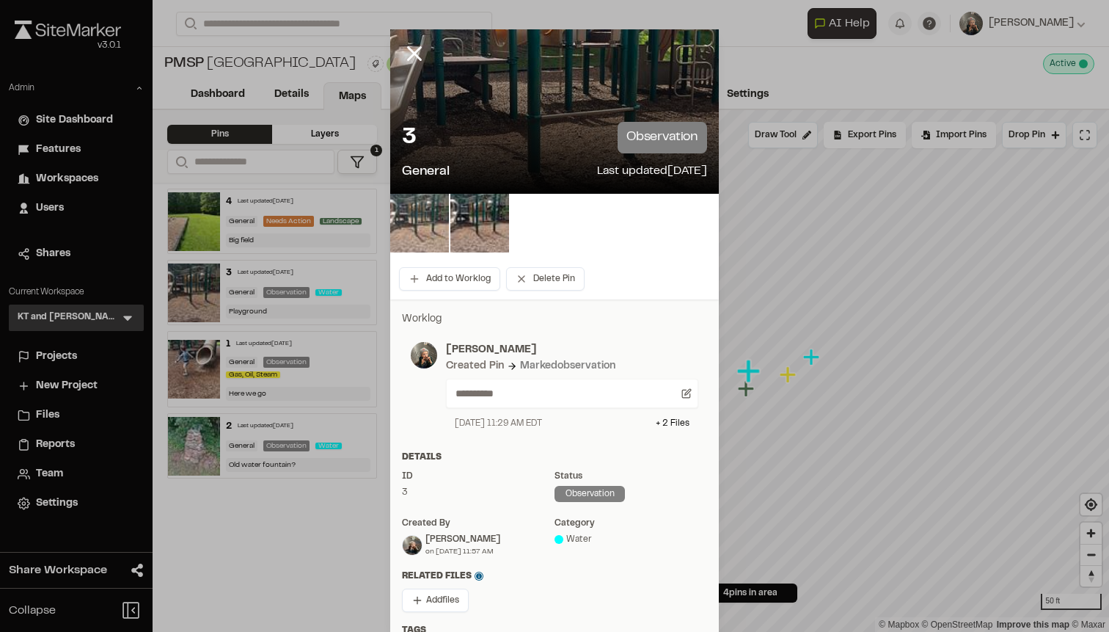
click at [435, 230] on img at bounding box center [419, 223] width 59 height 59
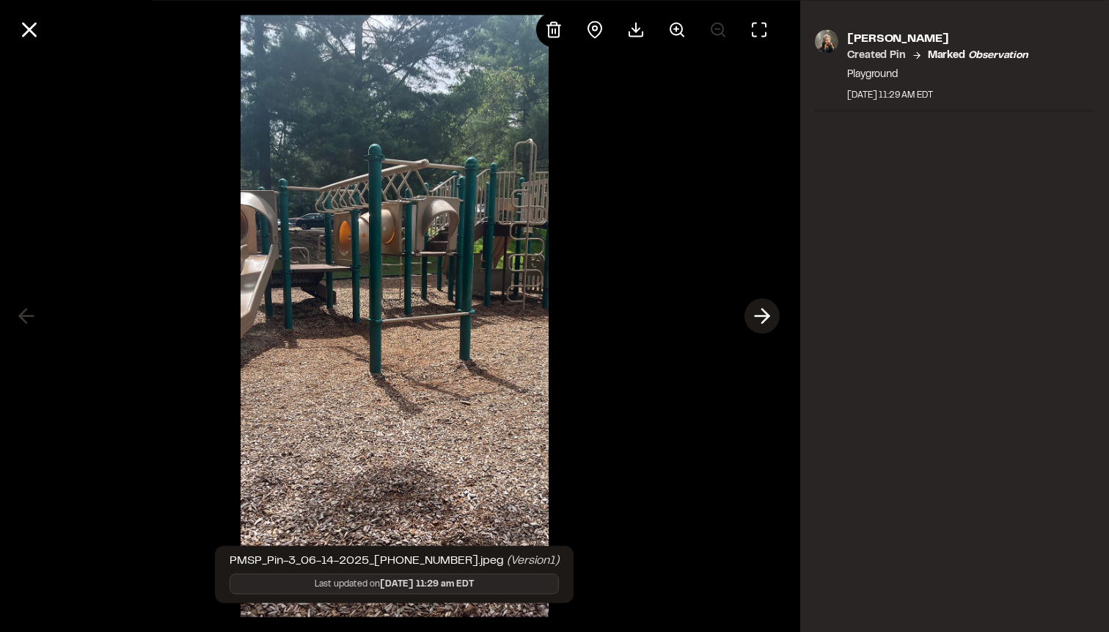
click at [764, 316] on line at bounding box center [763, 316] width 14 height 0
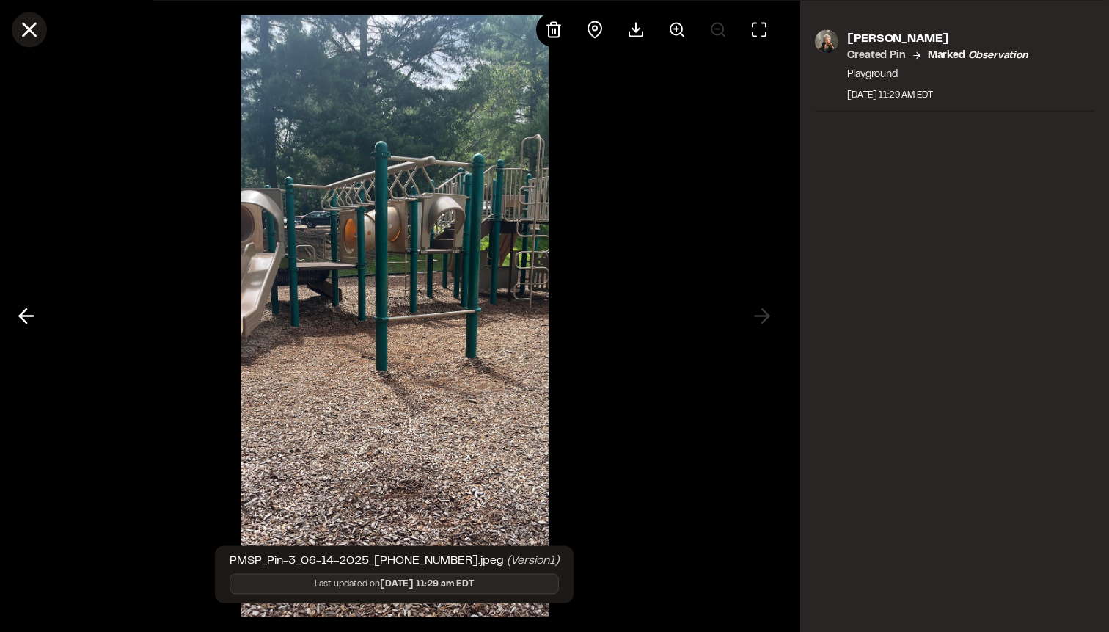
click at [41, 37] on icon at bounding box center [29, 29] width 25 height 25
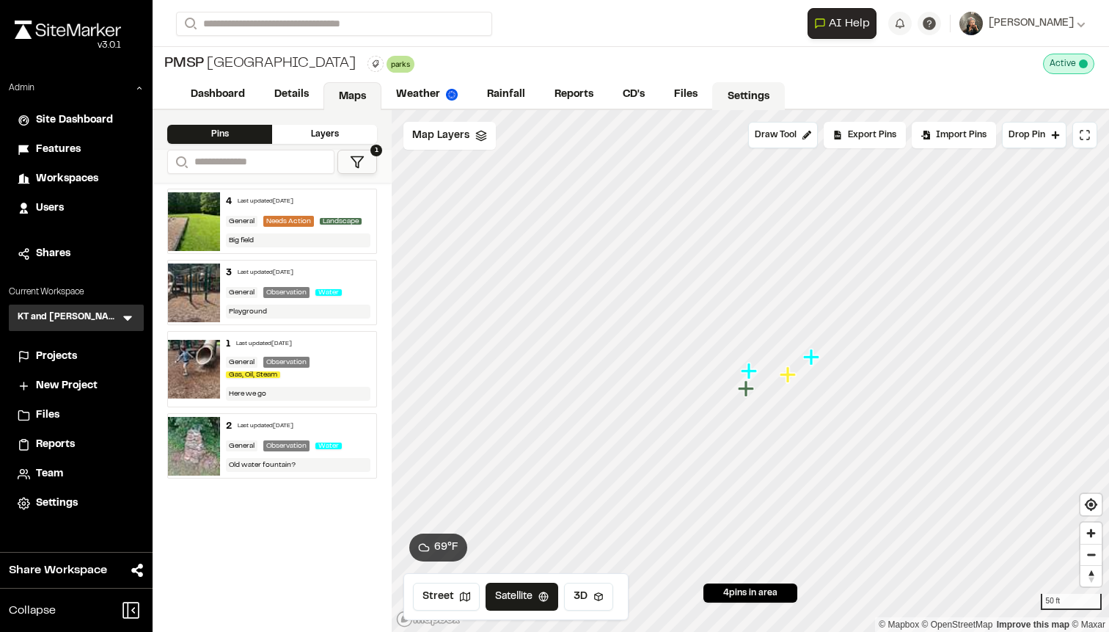
click at [742, 104] on link "Settings" at bounding box center [748, 96] width 73 height 28
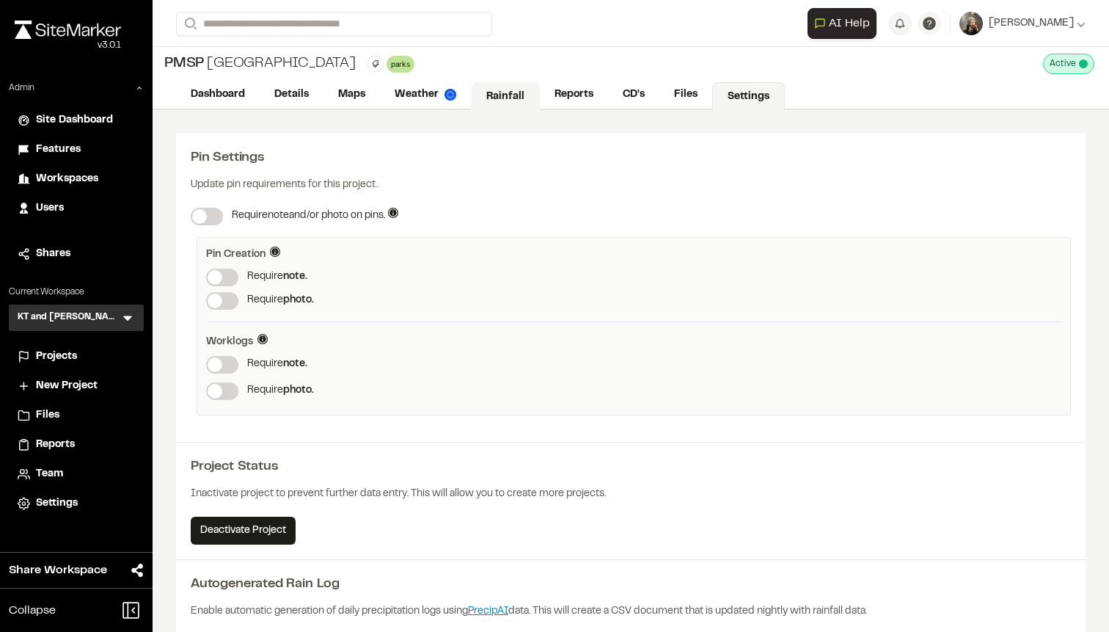
click at [484, 100] on link "Rainfall" at bounding box center [505, 96] width 69 height 28
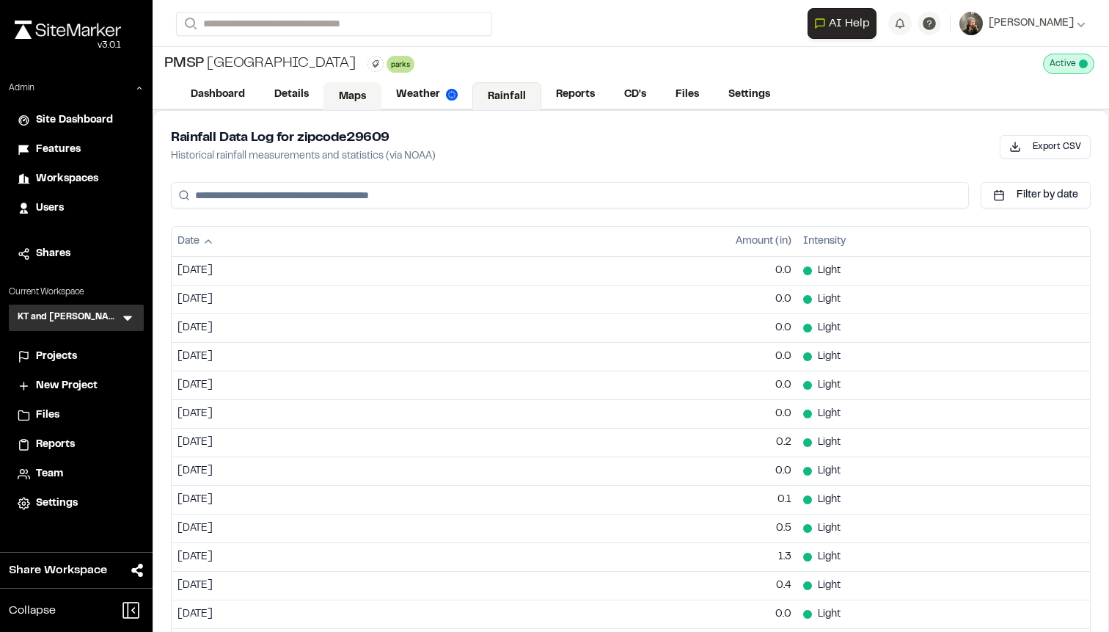
click at [345, 97] on link "Maps" at bounding box center [352, 96] width 58 height 28
